Goal: Information Seeking & Learning: Learn about a topic

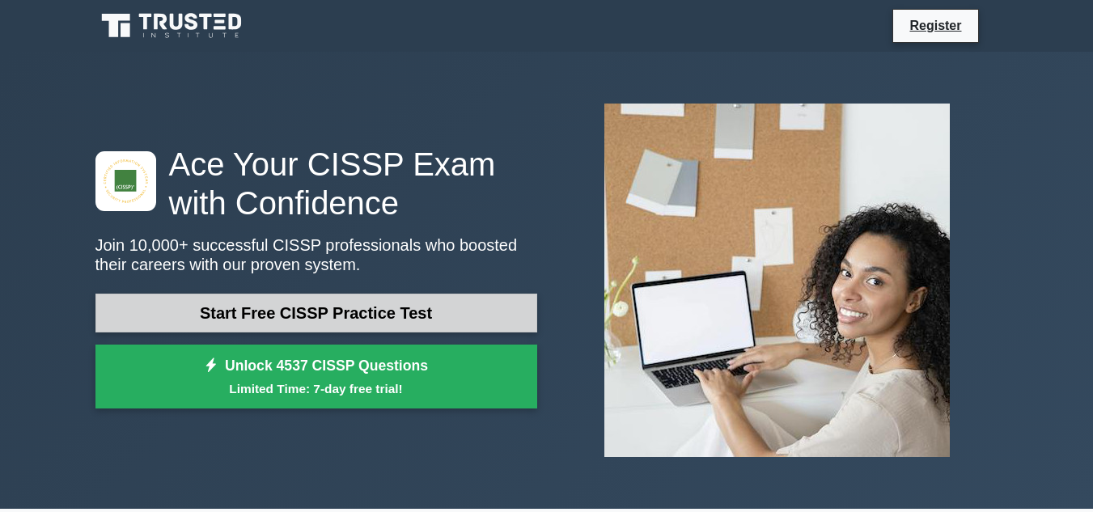
click at [478, 322] on link "Start Free CISSP Practice Test" at bounding box center [316, 313] width 442 height 39
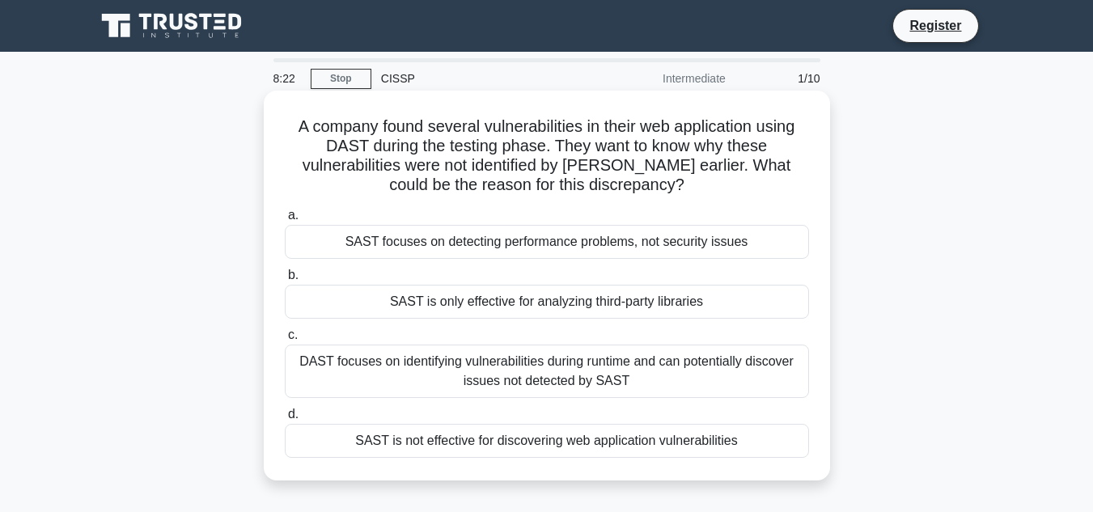
click at [740, 395] on div "DAST focuses on identifying vulnerabilities during runtime and can potentially …" at bounding box center [547, 371] width 524 height 53
click at [285, 341] on input "c. DAST focuses on identifying vulnerabilities during runtime and can potential…" at bounding box center [285, 335] width 0 height 11
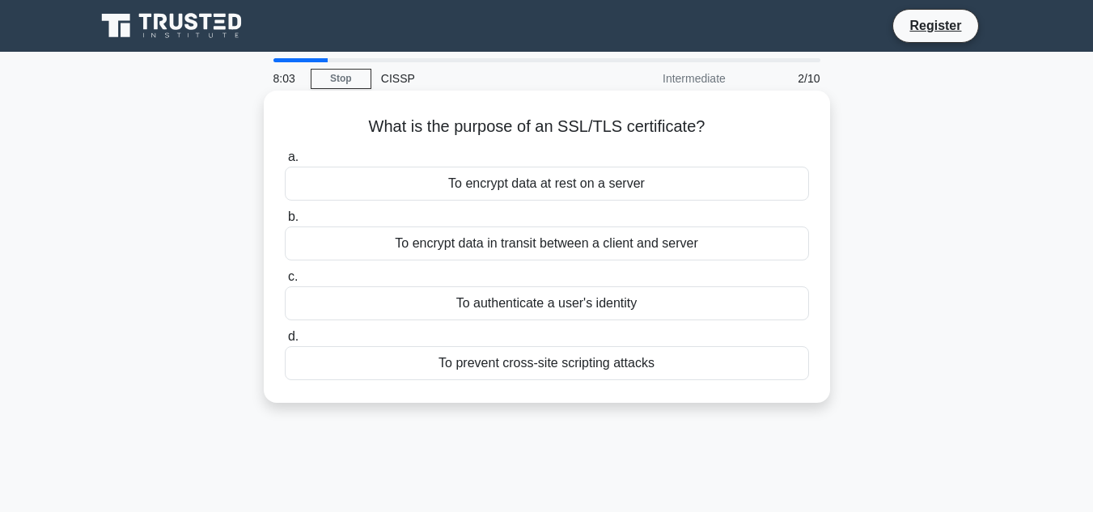
click at [625, 256] on div "To encrypt data in transit between a client and server" at bounding box center [547, 244] width 524 height 34
click at [285, 222] on input "b. To encrypt data in transit between a client and server" at bounding box center [285, 217] width 0 height 11
